Goal: Transaction & Acquisition: Purchase product/service

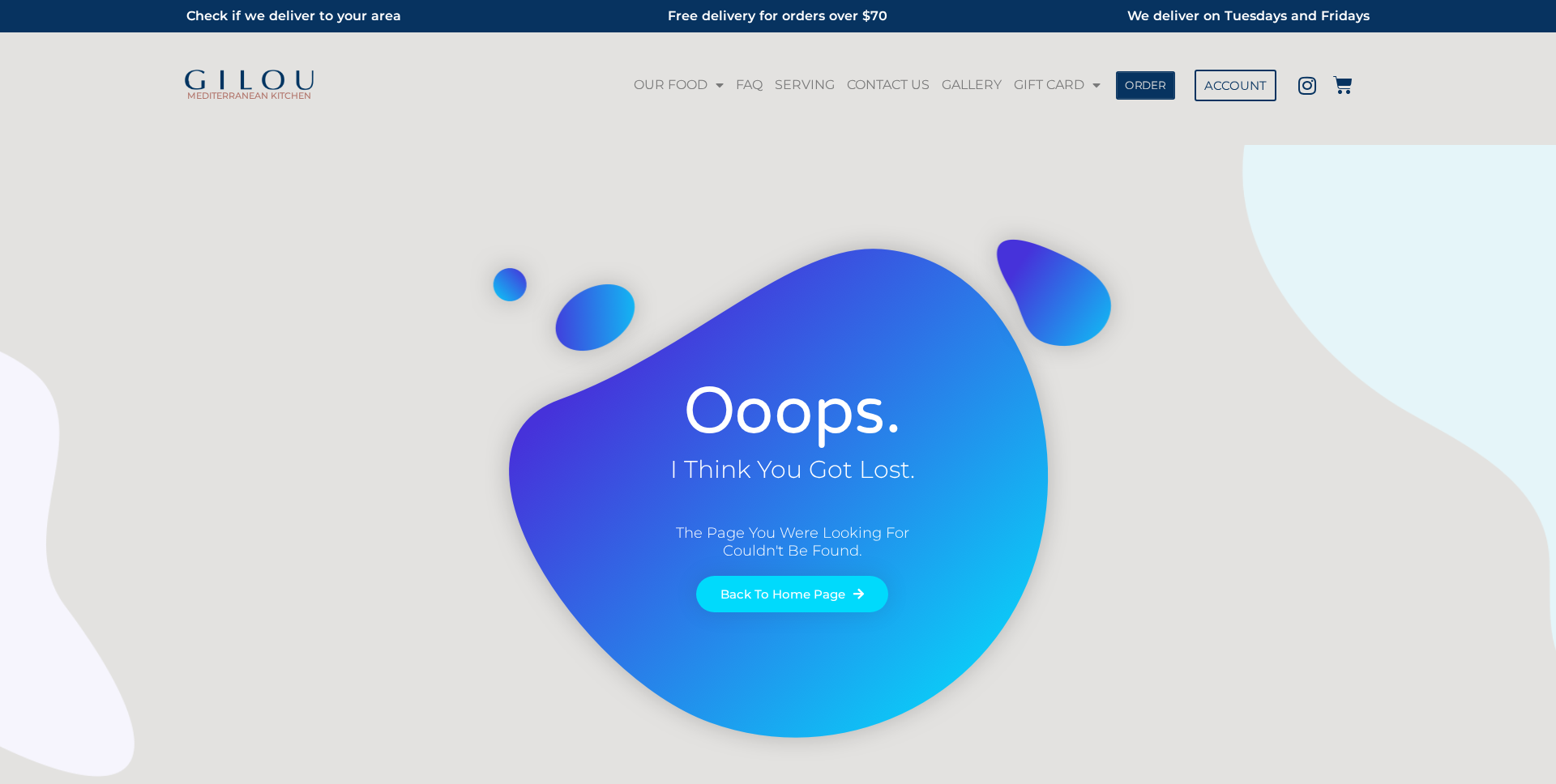
click at [1146, 79] on span "ORDER" at bounding box center [1145, 85] width 42 height 12
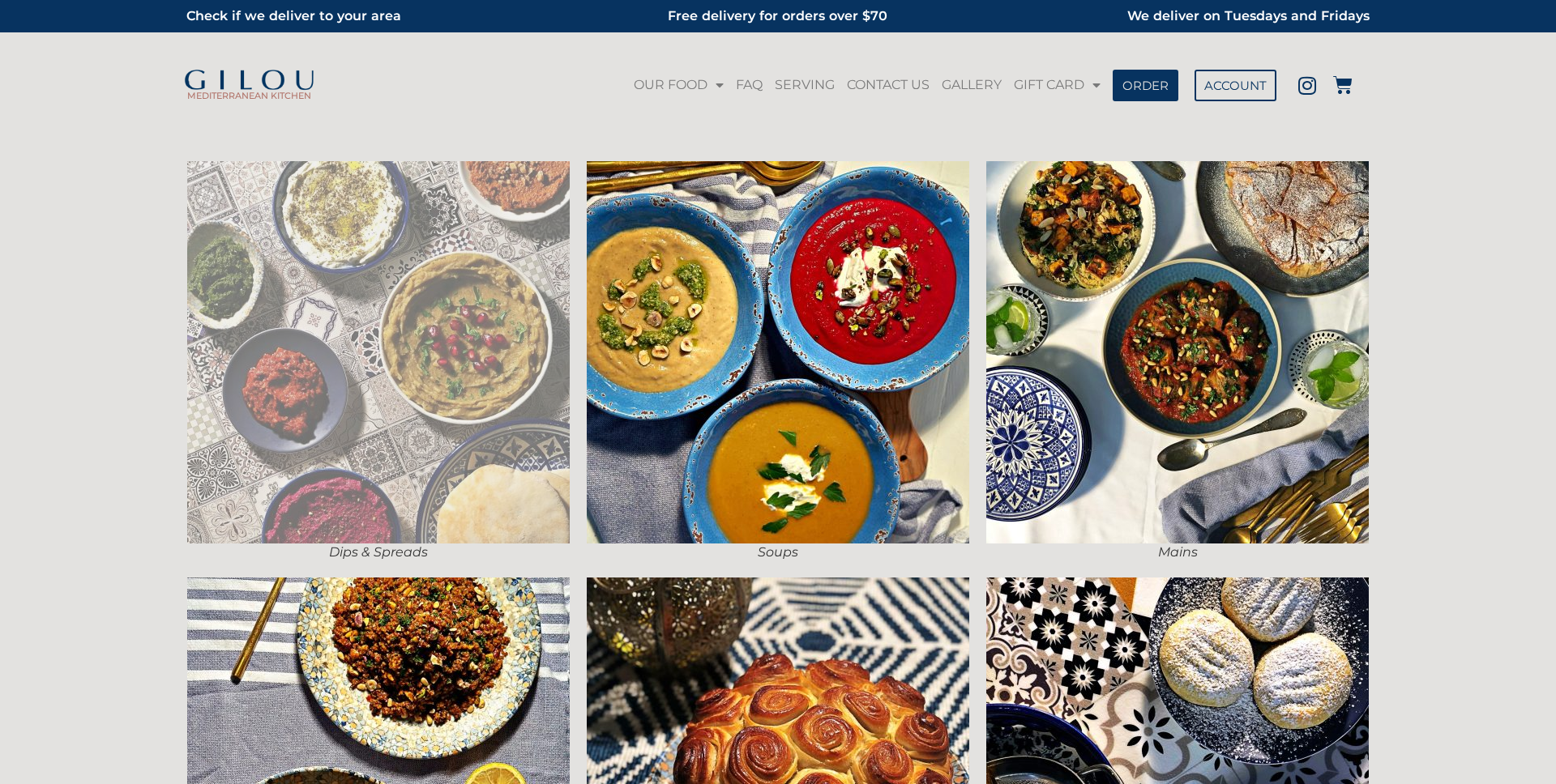
click at [513, 239] on img at bounding box center [378, 352] width 383 height 383
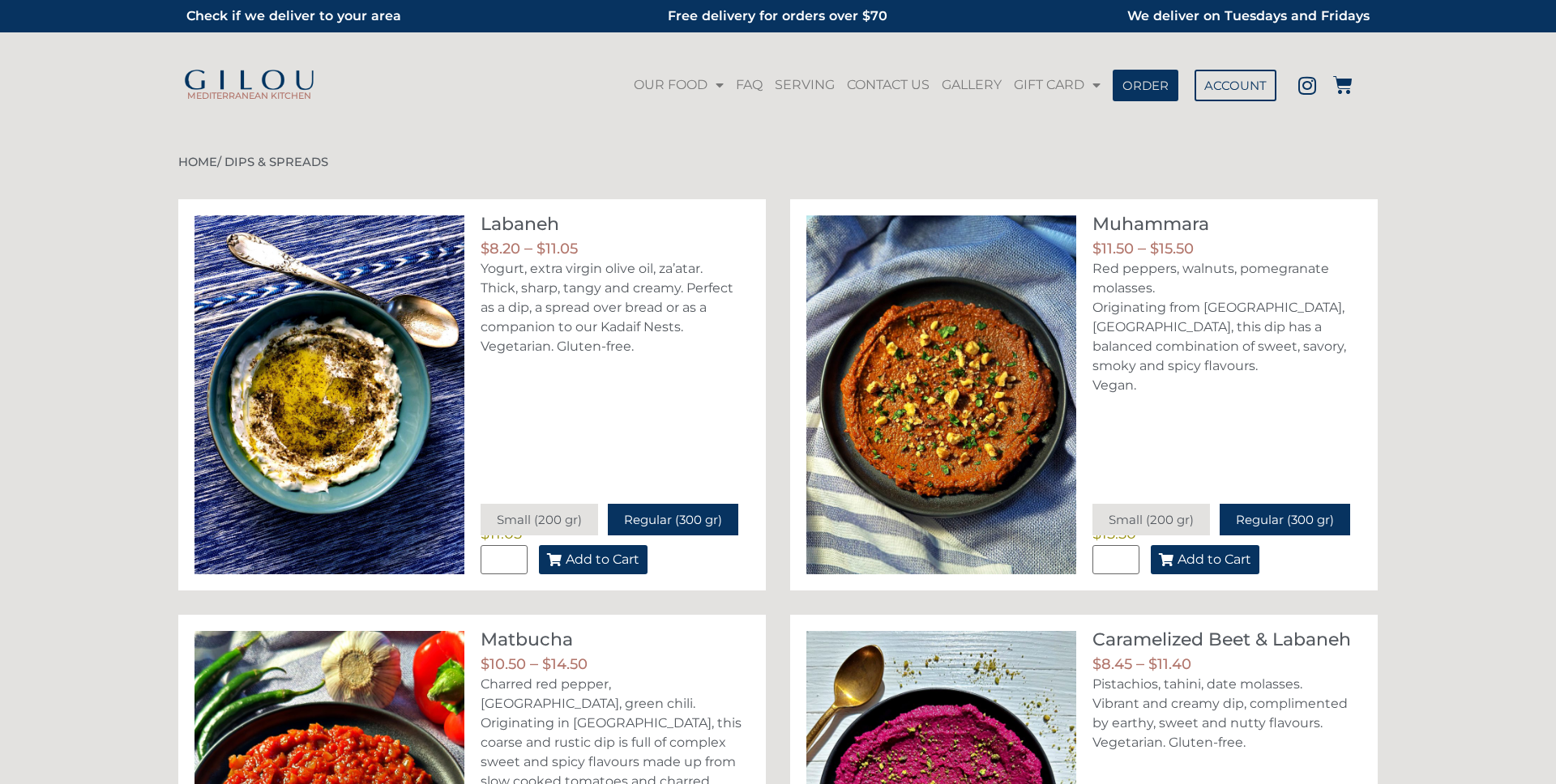
click at [612, 560] on span "Add to Cart" at bounding box center [602, 559] width 74 height 13
click at [1336, 81] on icon at bounding box center [1343, 85] width 19 height 19
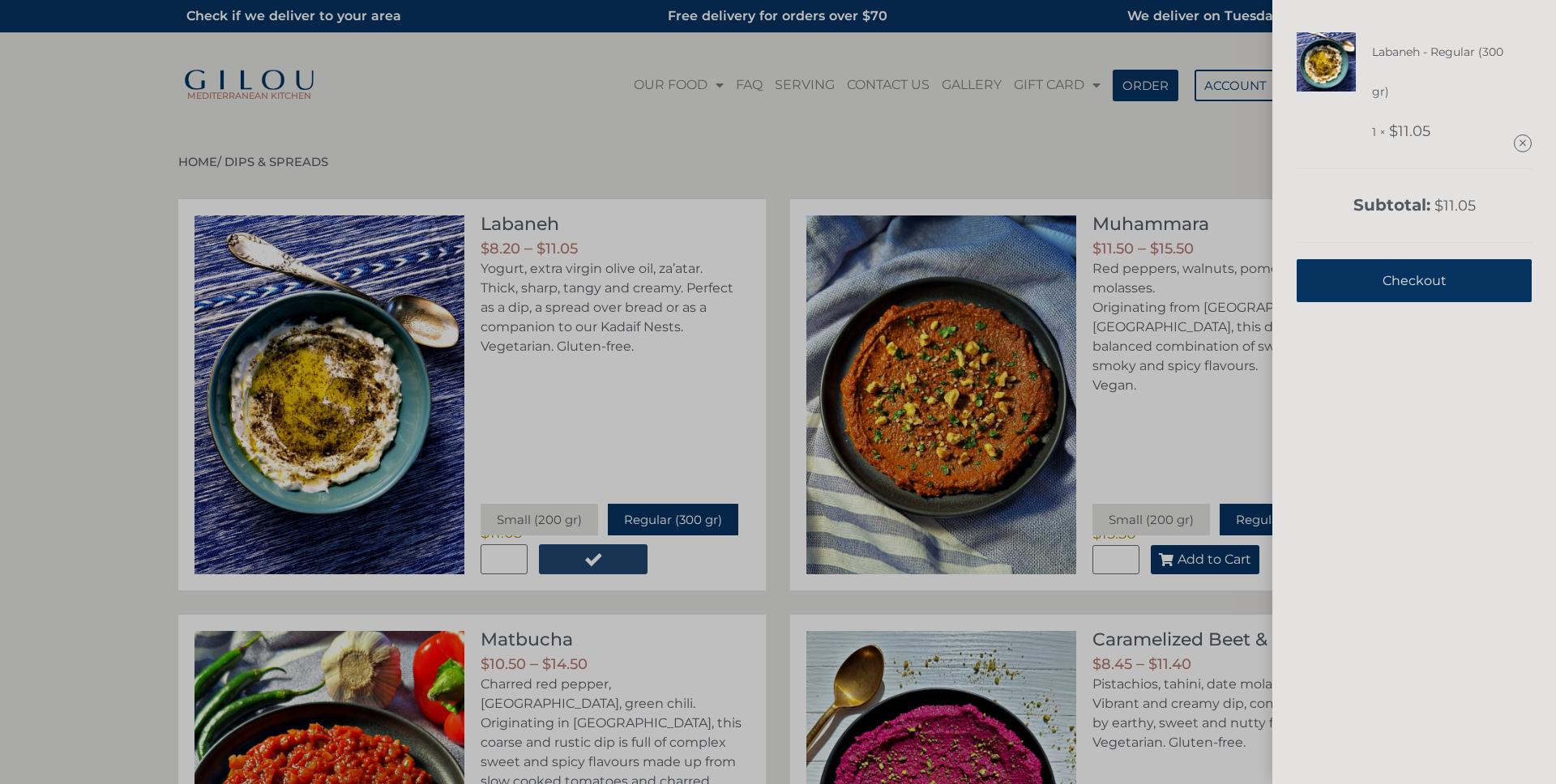
click at [1355, 299] on link "Checkout" at bounding box center [1413, 280] width 235 height 43
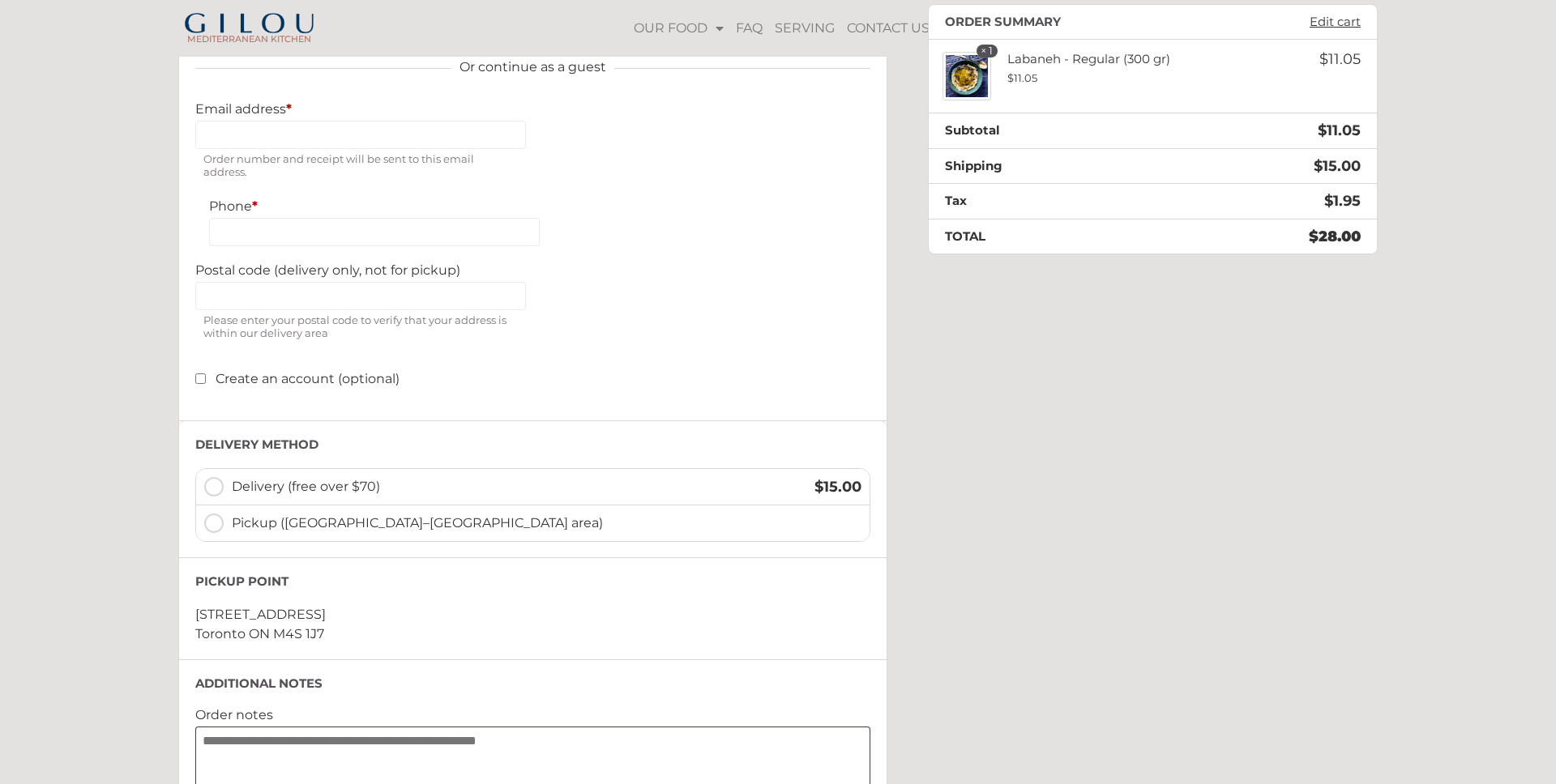
scroll to position [309, 0]
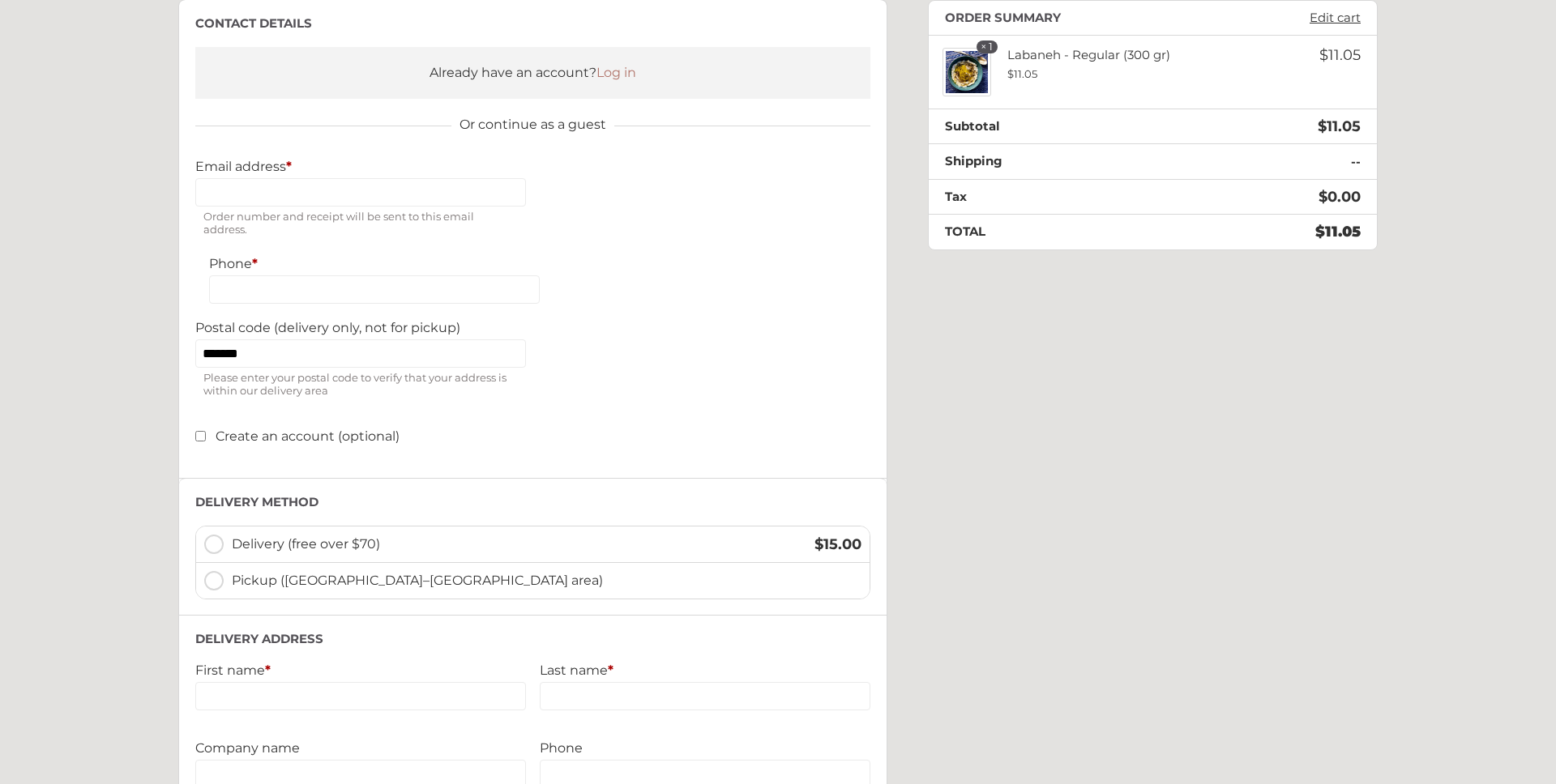
scroll to position [260, 0]
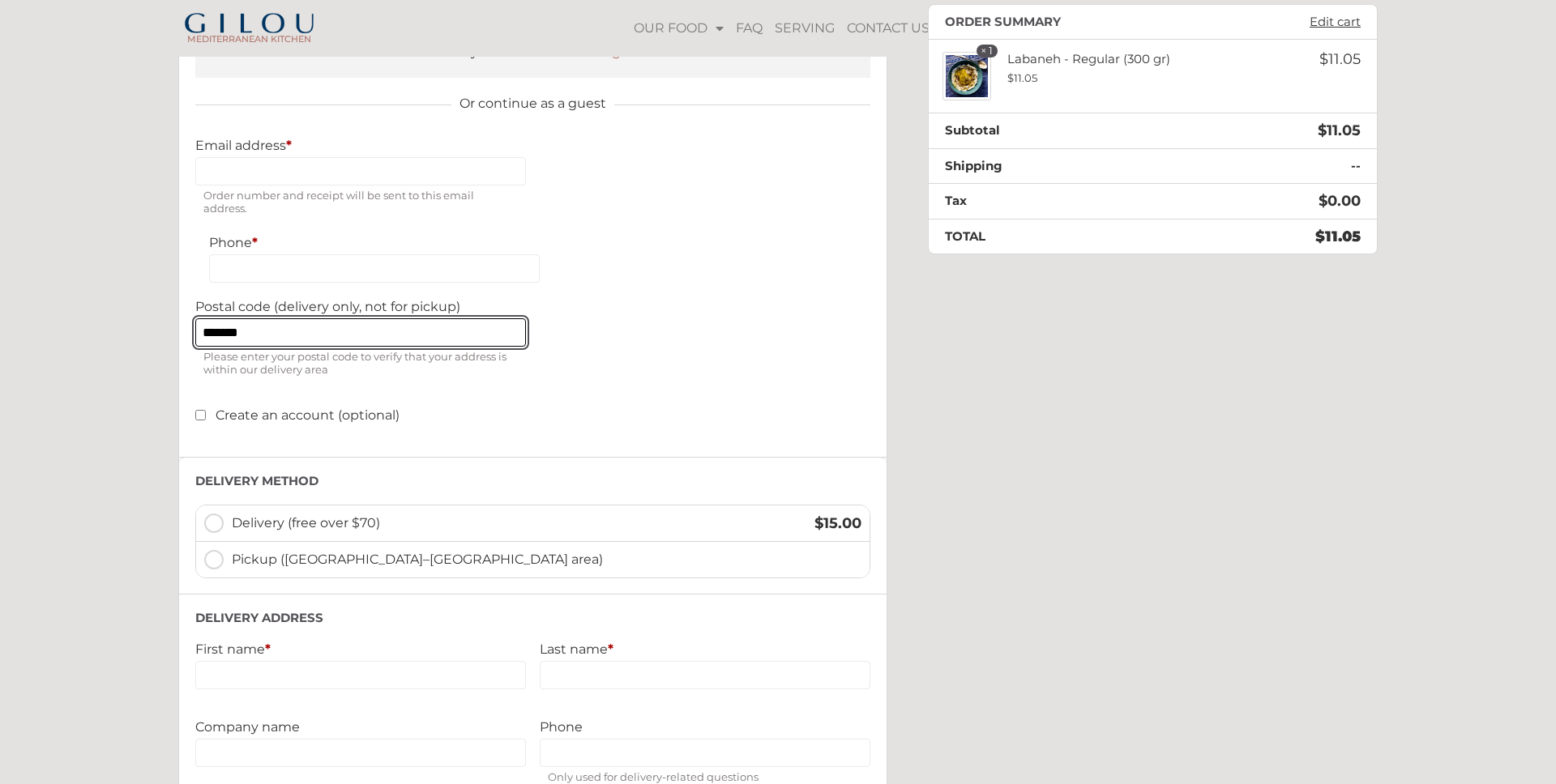
click at [284, 331] on input "*******" at bounding box center [360, 332] width 331 height 28
